Goal: Task Accomplishment & Management: Use online tool/utility

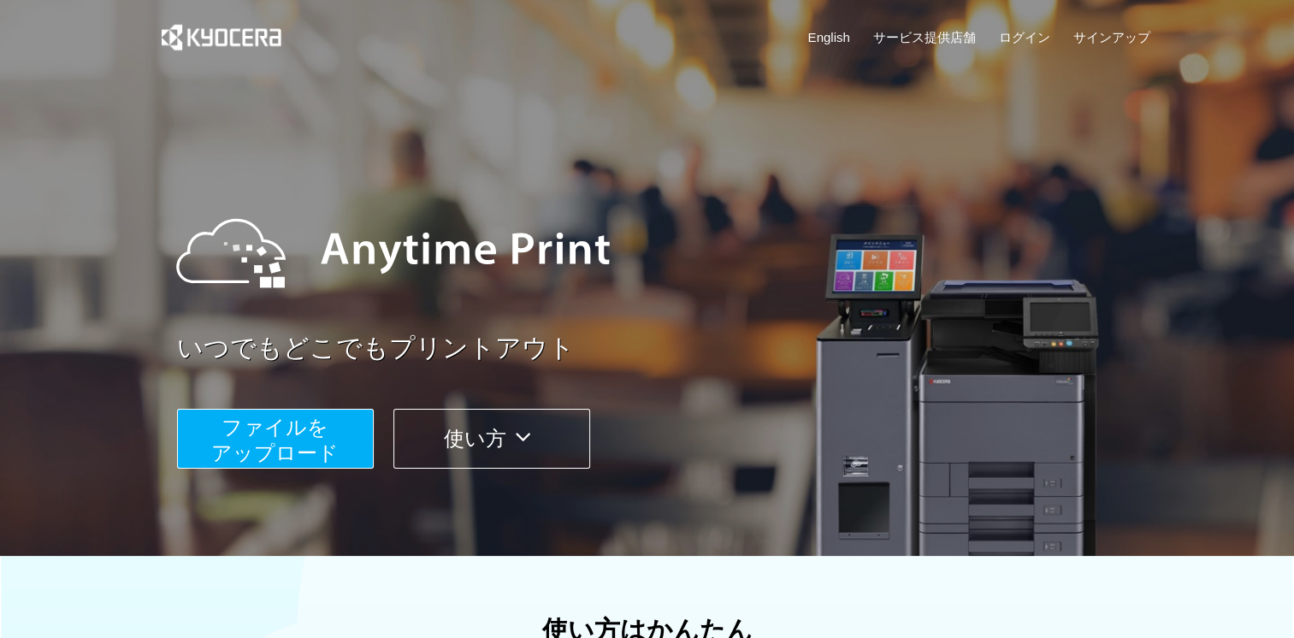
click at [246, 426] on span "ファイルを ​​アップロード" at bounding box center [274, 440] width 127 height 49
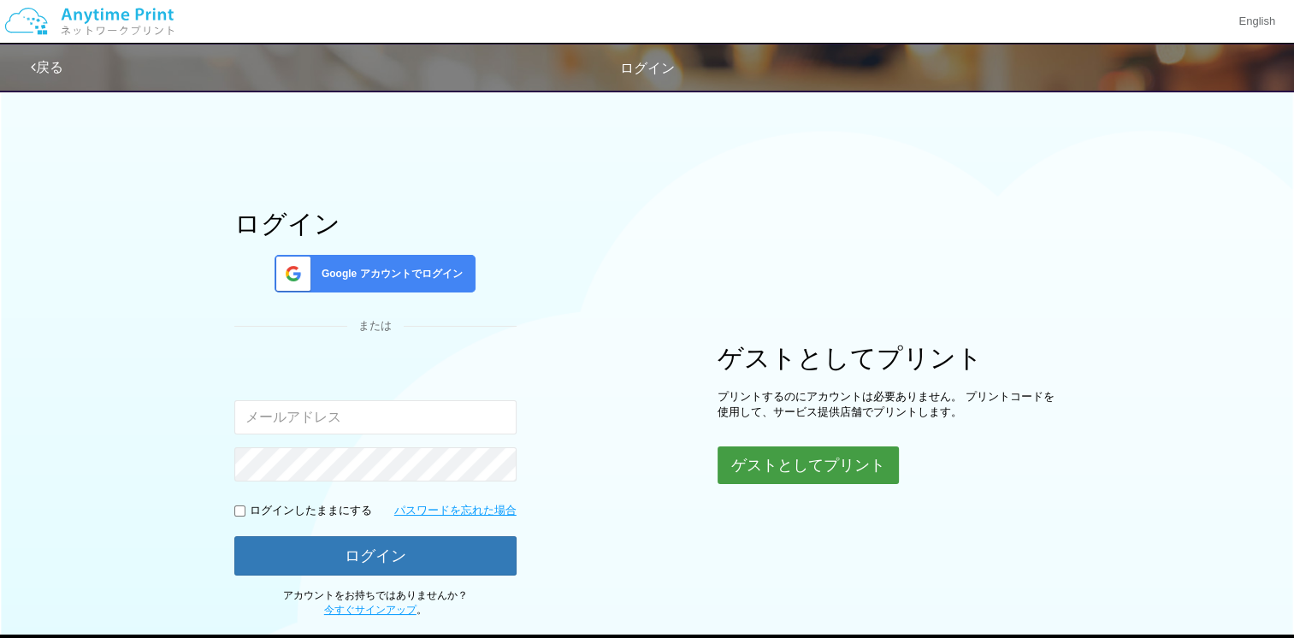
click at [779, 471] on button "ゲストとしてプリント" at bounding box center [807, 465] width 181 height 38
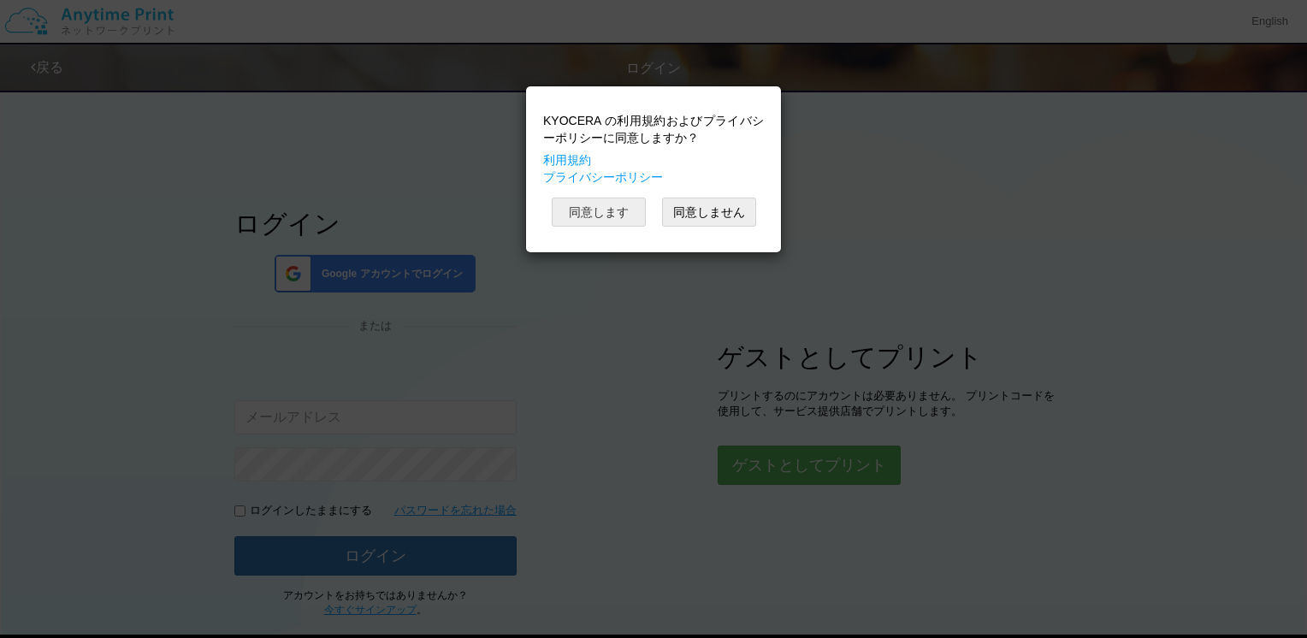
click at [599, 210] on button "同意します" at bounding box center [599, 212] width 94 height 29
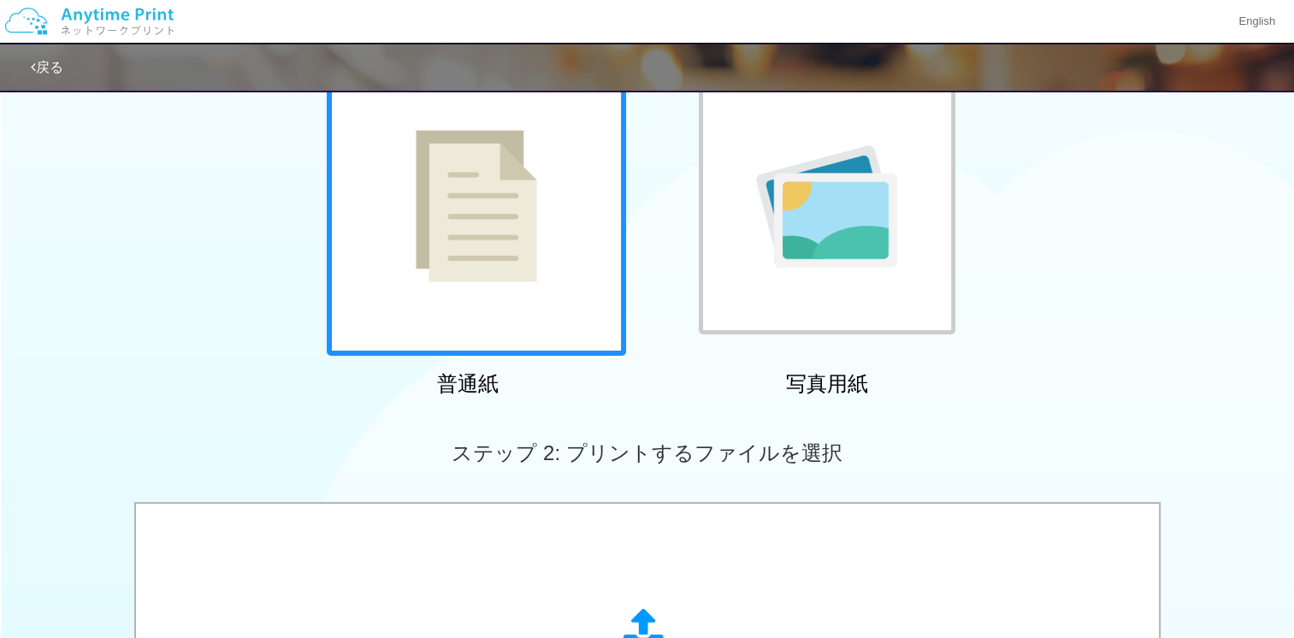
scroll to position [257, 0]
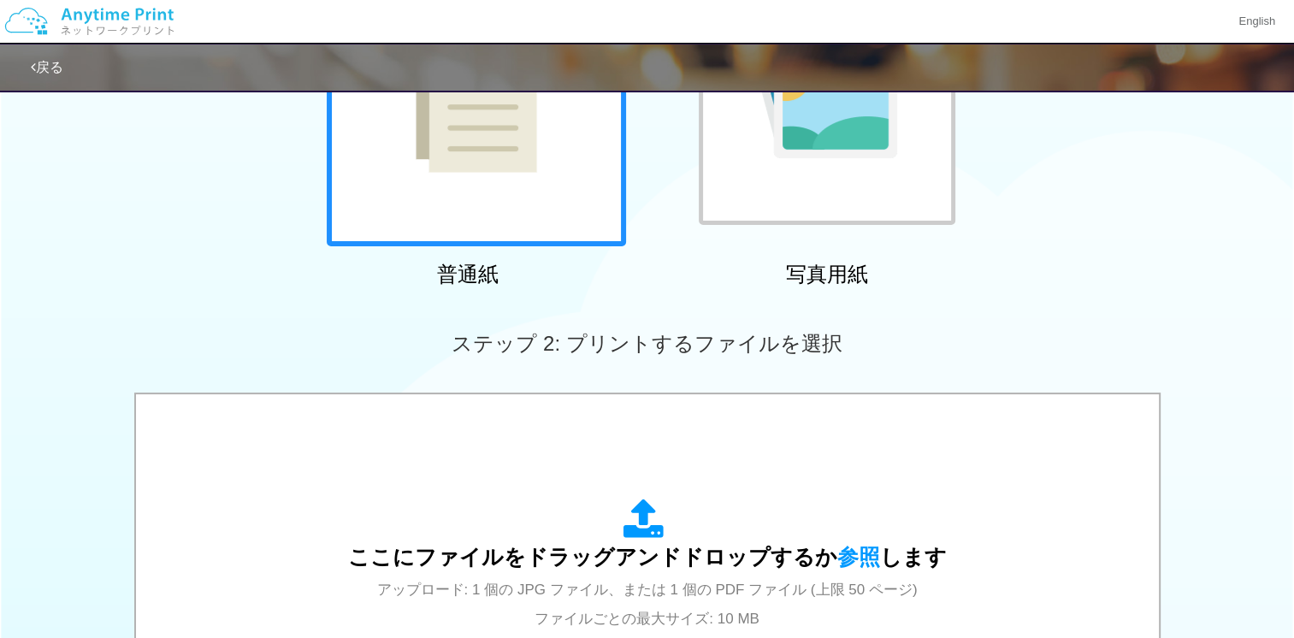
click at [376, 168] on div at bounding box center [476, 96] width 299 height 299
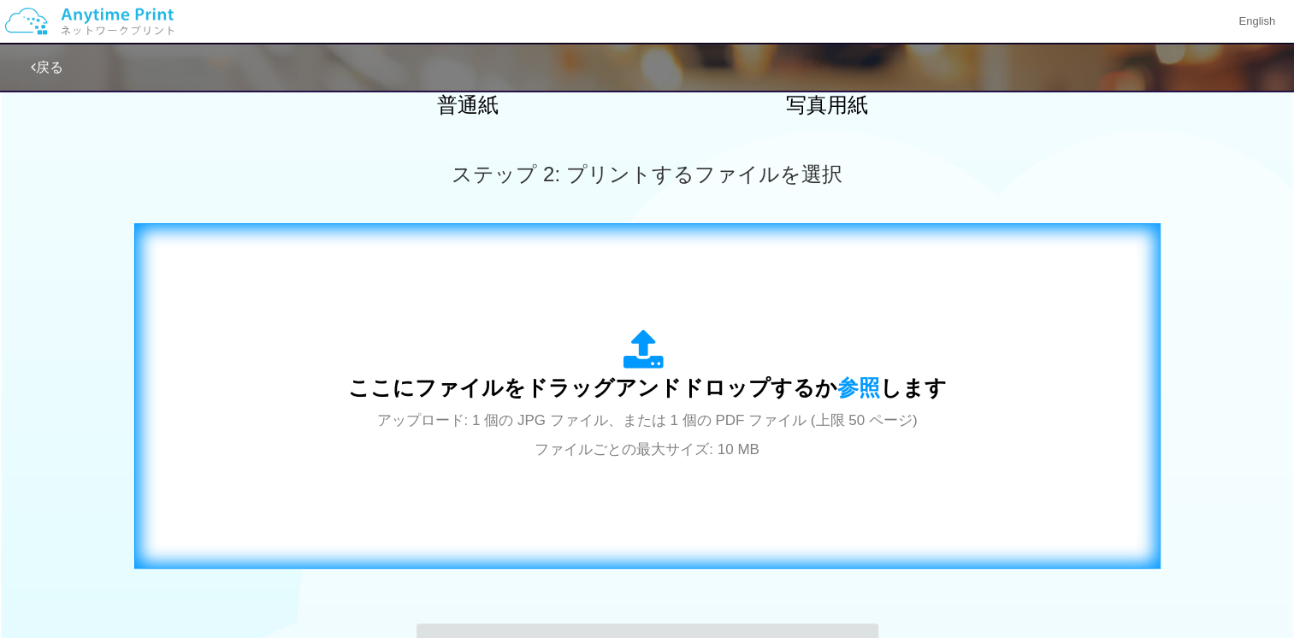
scroll to position [428, 0]
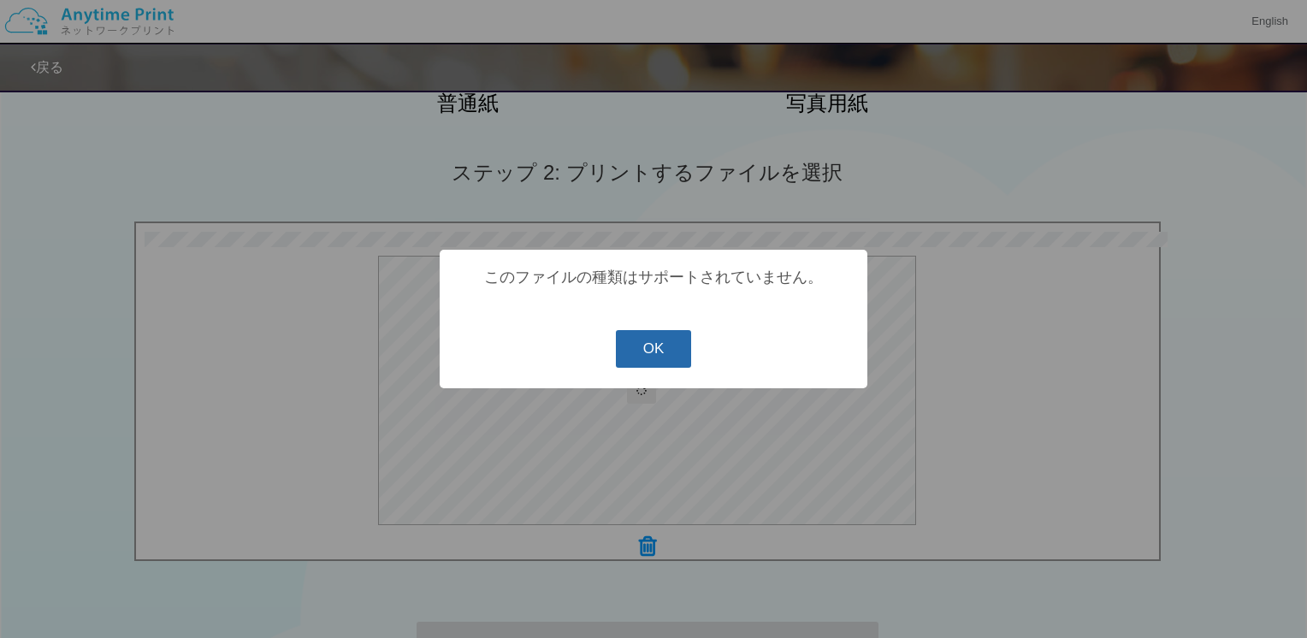
click at [654, 350] on button "OK" at bounding box center [654, 349] width 76 height 38
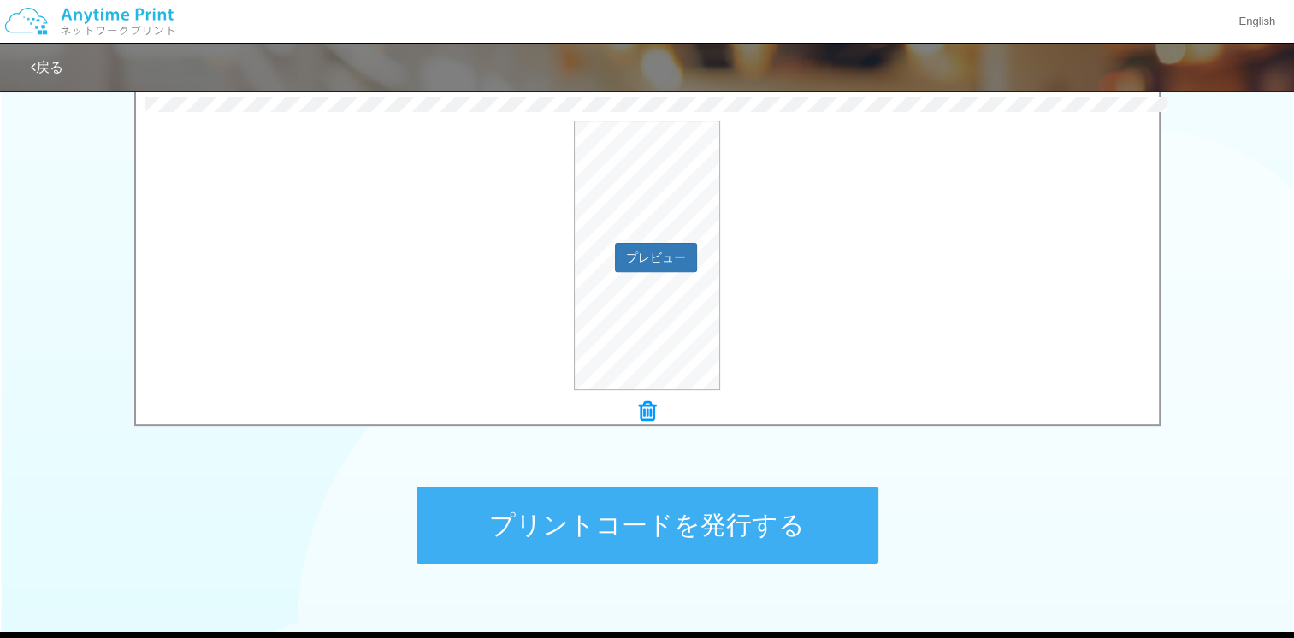
scroll to position [662, 0]
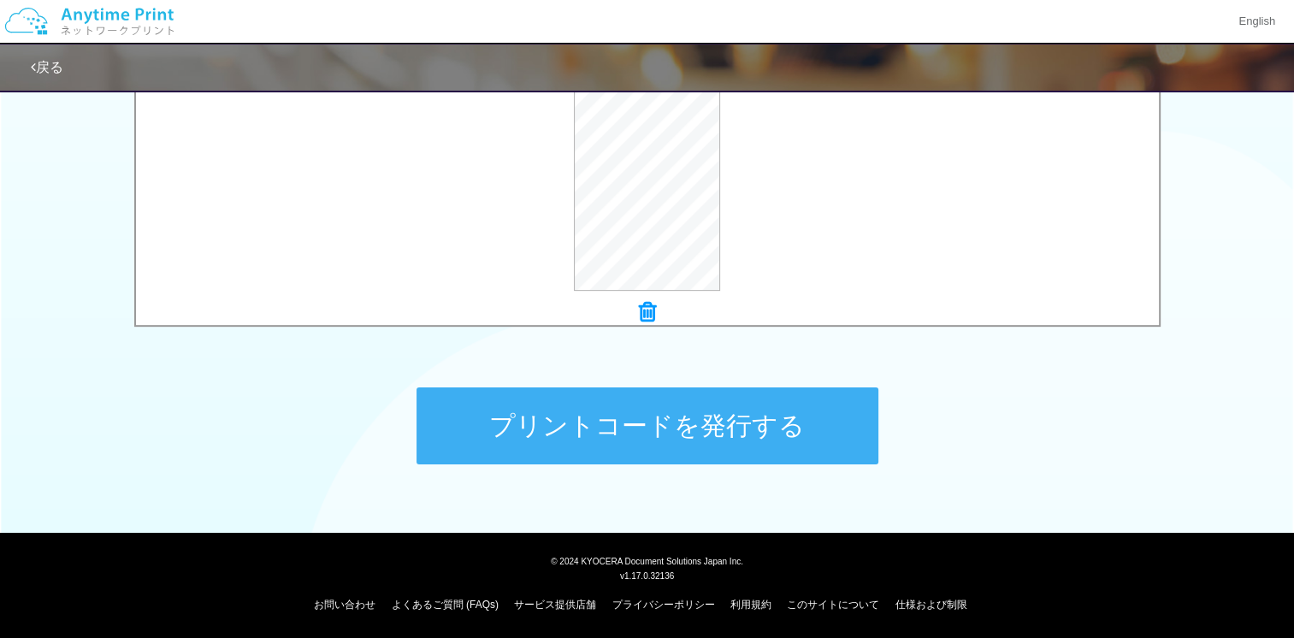
click at [646, 449] on button "プリントコードを発行する" at bounding box center [647, 425] width 462 height 77
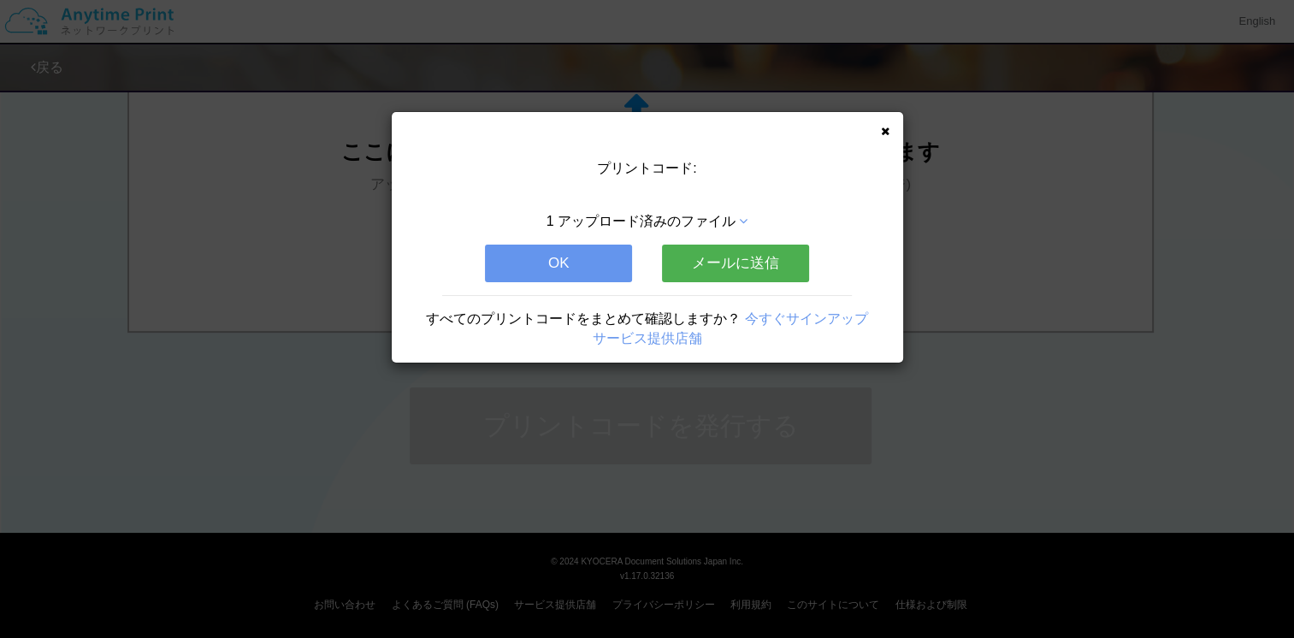
scroll to position [0, 0]
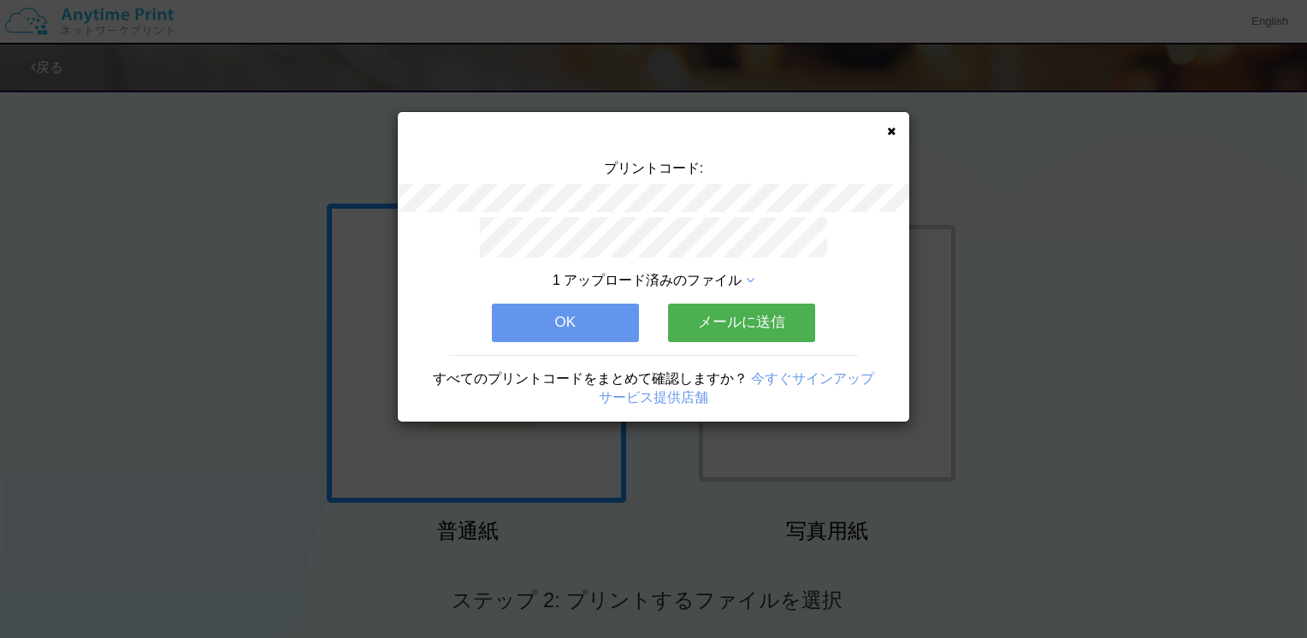
click at [537, 304] on button "OK" at bounding box center [565, 323] width 147 height 38
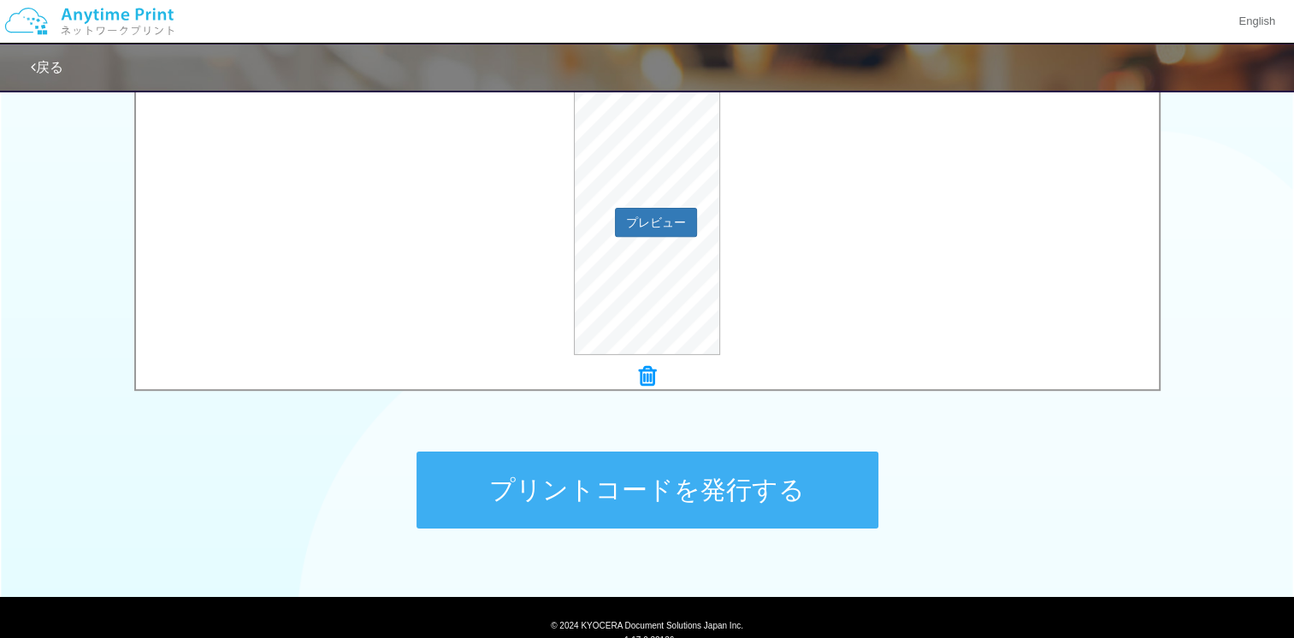
scroll to position [662, 0]
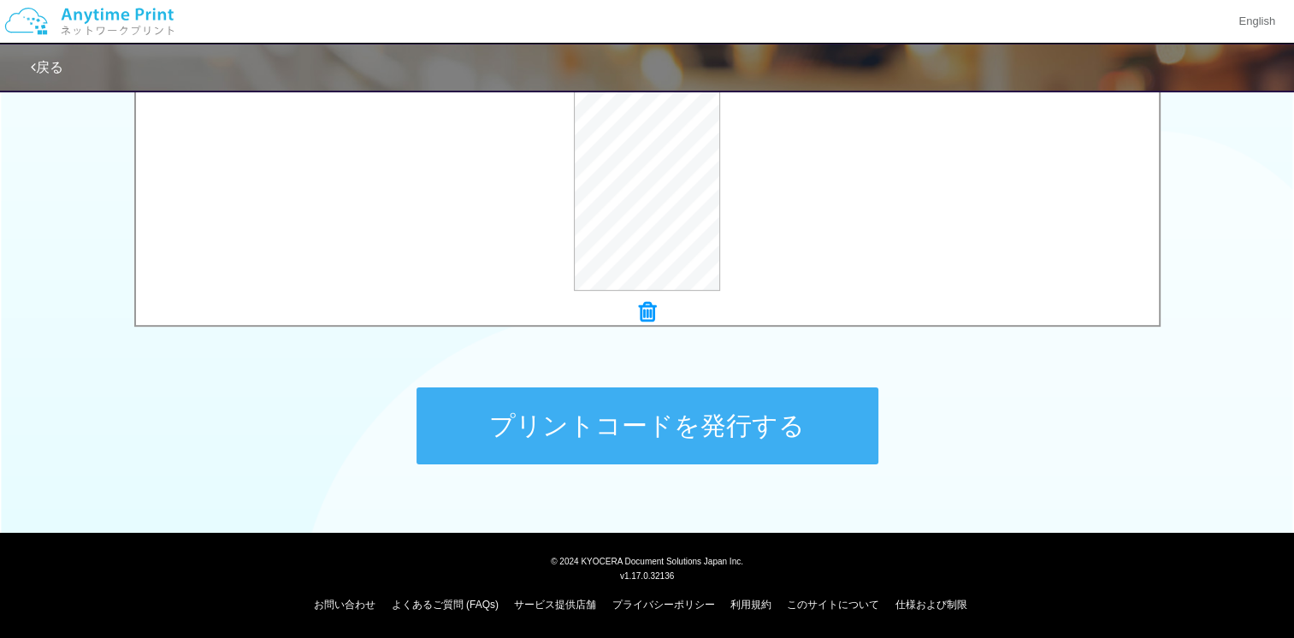
click at [710, 436] on button "プリントコードを発行する" at bounding box center [647, 425] width 462 height 77
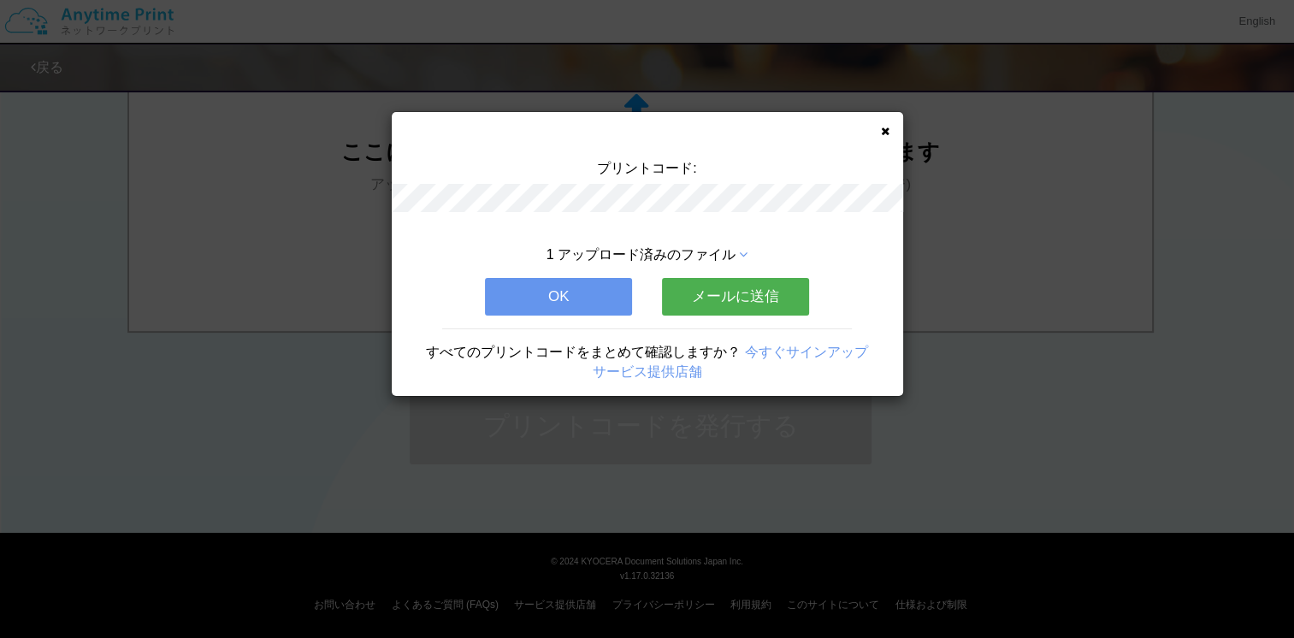
scroll to position [0, 0]
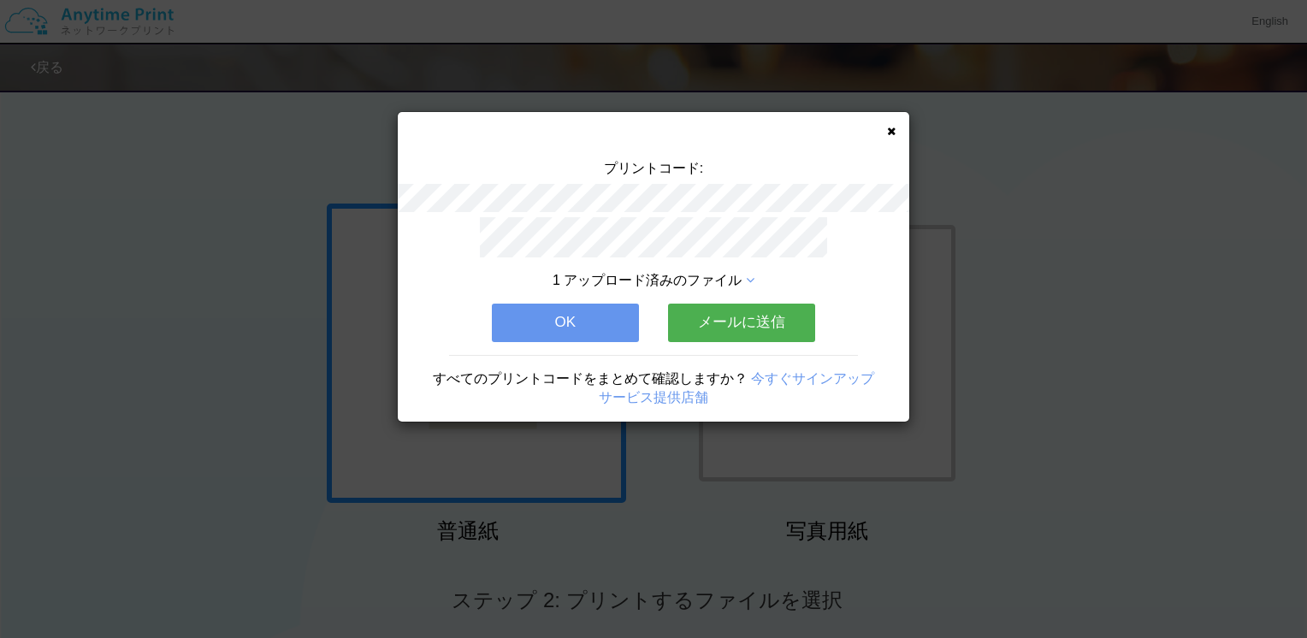
click at [575, 313] on button "OK" at bounding box center [565, 323] width 147 height 38
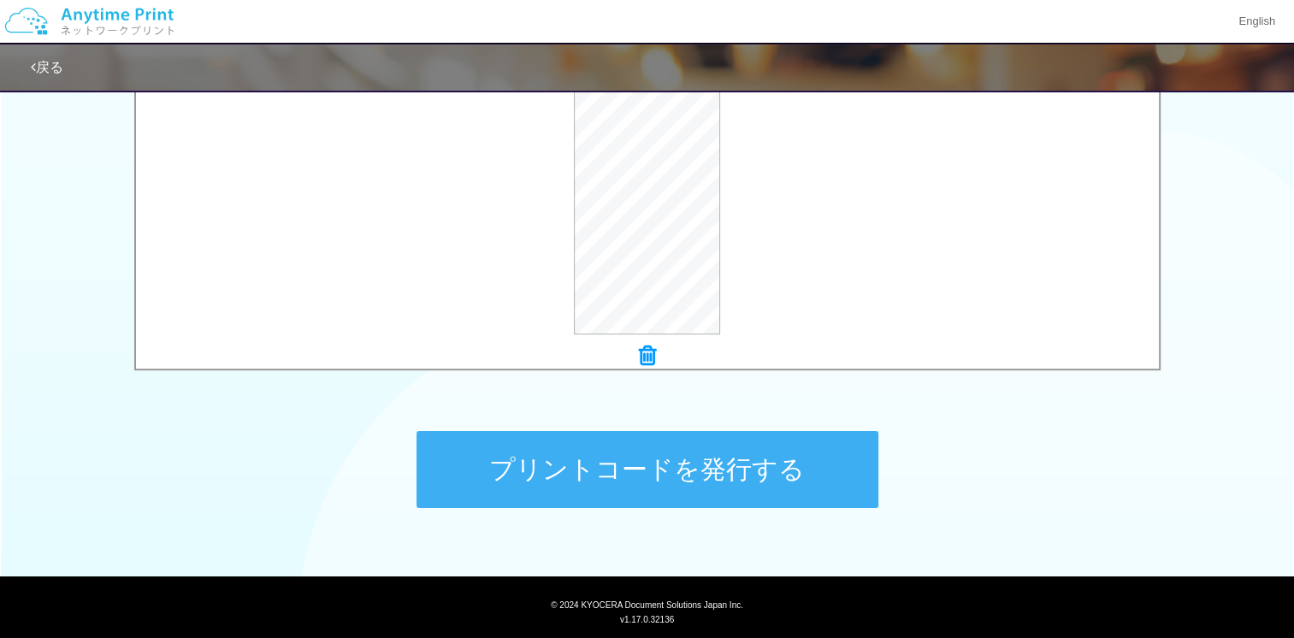
scroll to position [662, 0]
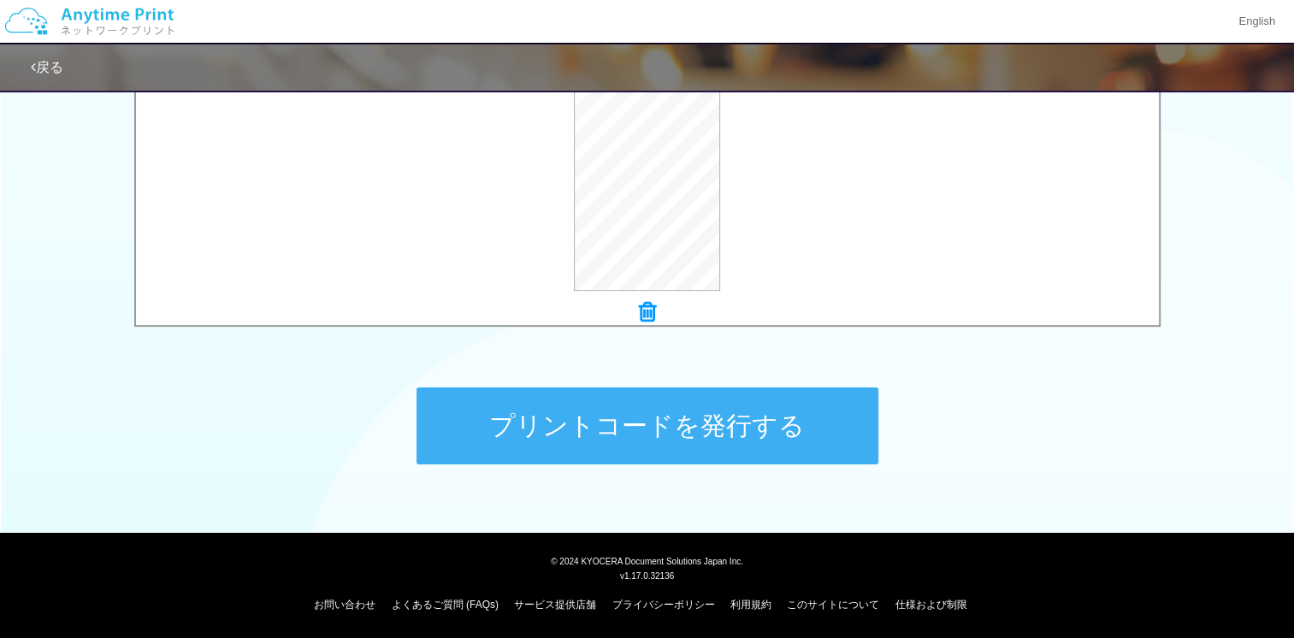
click at [655, 436] on button "プリントコードを発行する" at bounding box center [647, 425] width 462 height 77
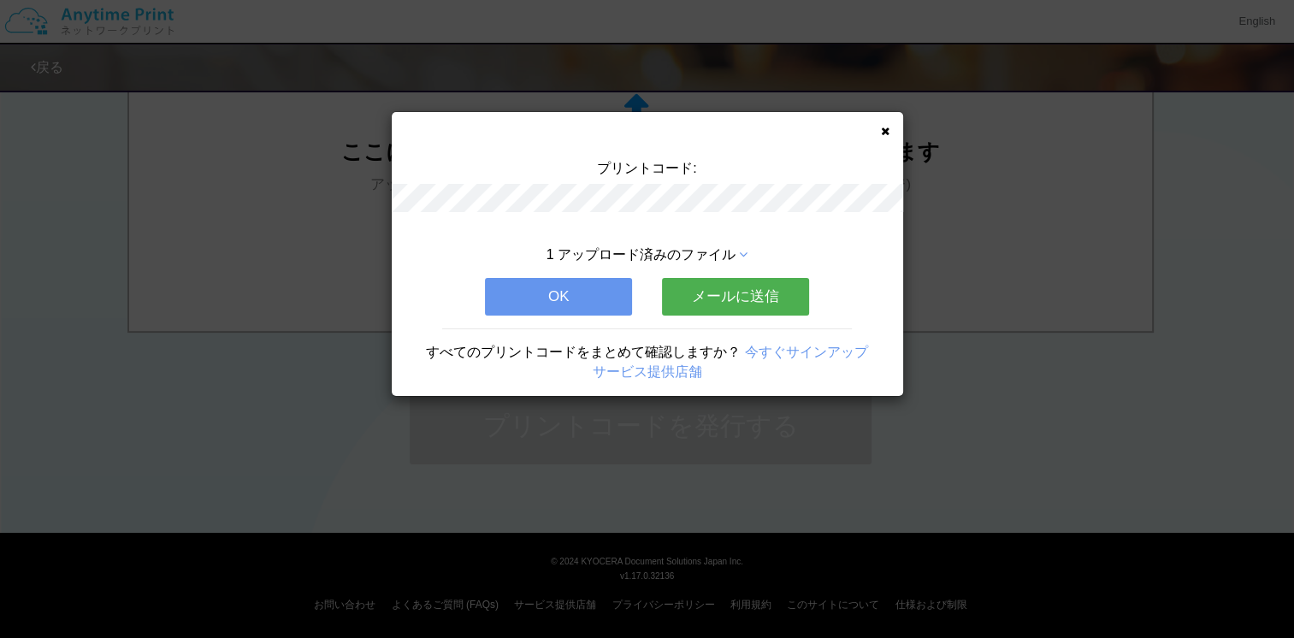
scroll to position [0, 0]
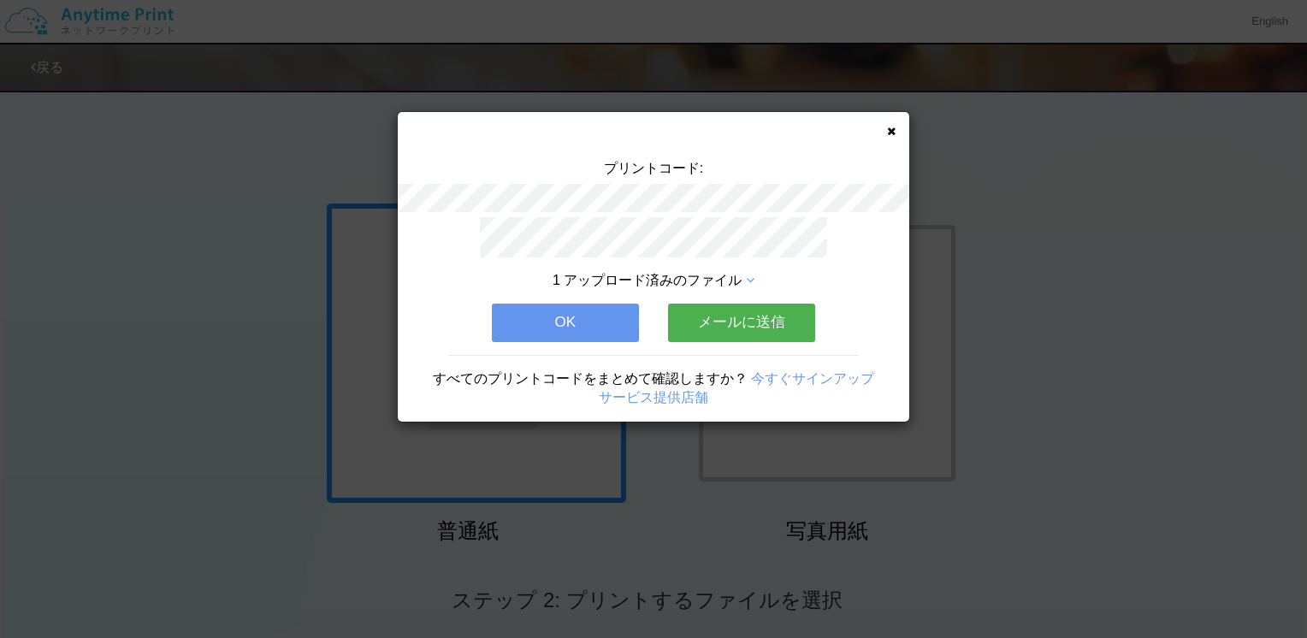
click at [887, 130] on icon at bounding box center [891, 131] width 9 height 11
